Goal: Go to known website: Go to known website

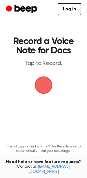
click at [44, 83] on span "button" at bounding box center [43, 85] width 16 height 16
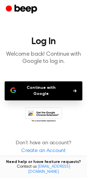
click at [45, 110] on icon at bounding box center [43, 115] width 37 height 16
